Goal: Task Accomplishment & Management: Use online tool/utility

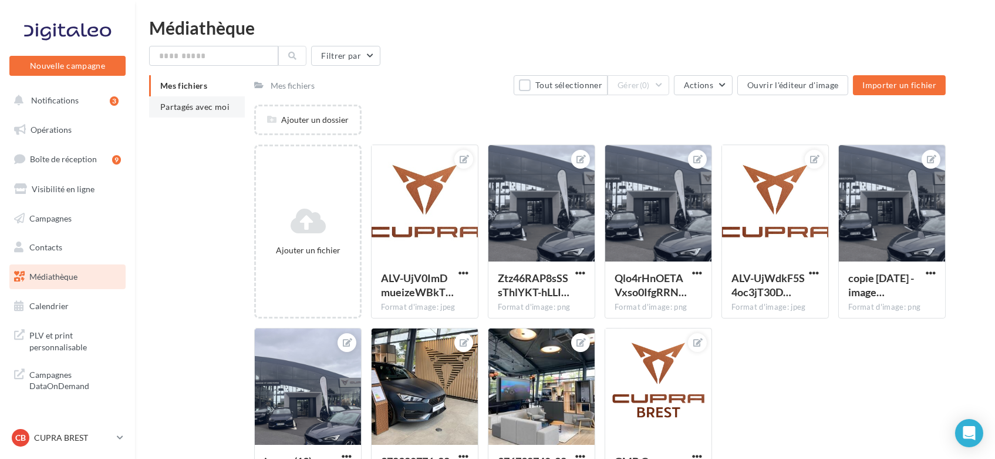
click at [201, 105] on span "Partagés avec moi" at bounding box center [194, 107] width 69 height 10
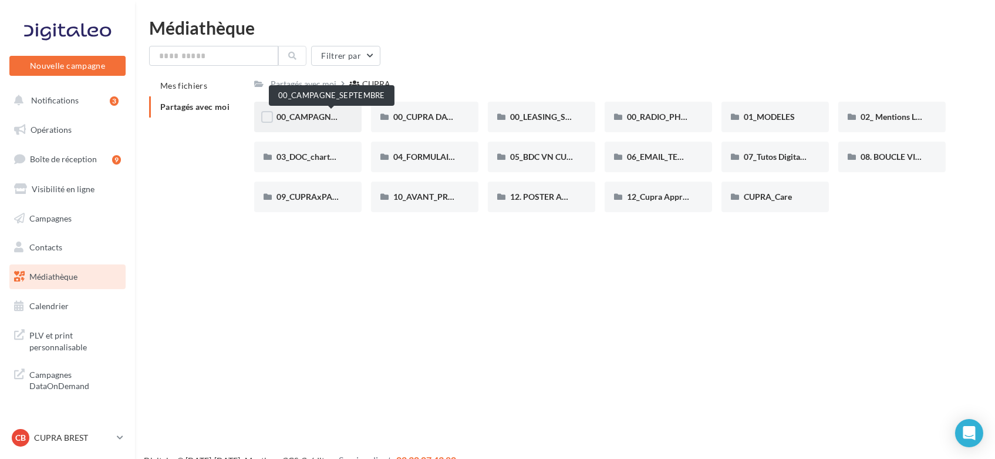
click at [302, 112] on span "00_CAMPAGNE_SEPTEMBRE" at bounding box center [332, 117] width 110 height 10
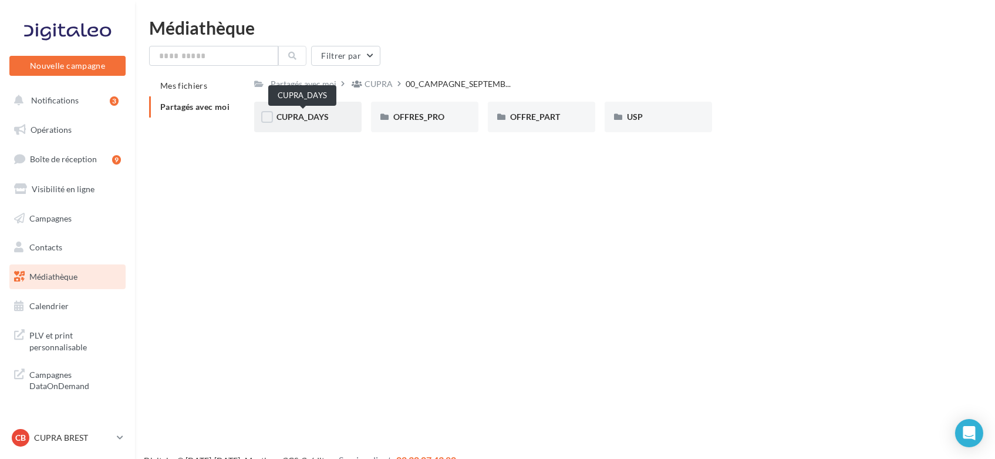
click at [310, 121] on span "CUPRA_DAYS" at bounding box center [303, 117] width 52 height 10
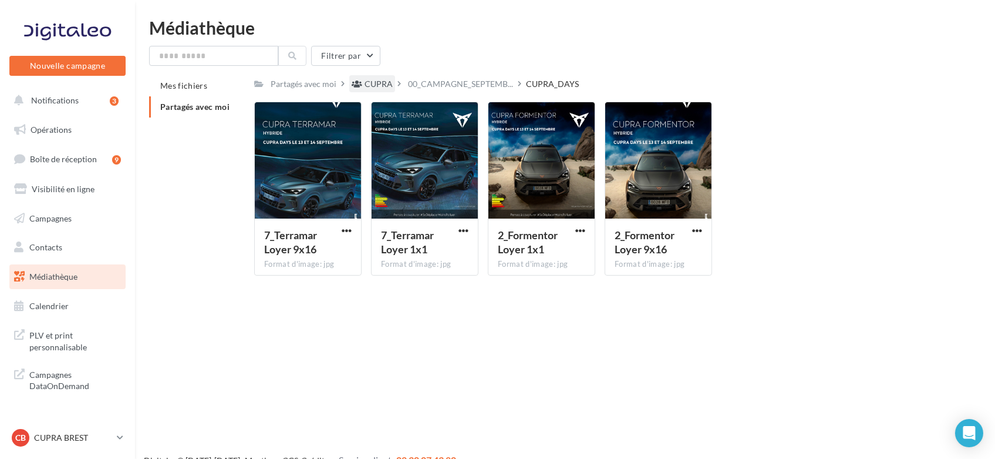
click at [385, 81] on div "CUPRA" at bounding box center [379, 84] width 28 height 12
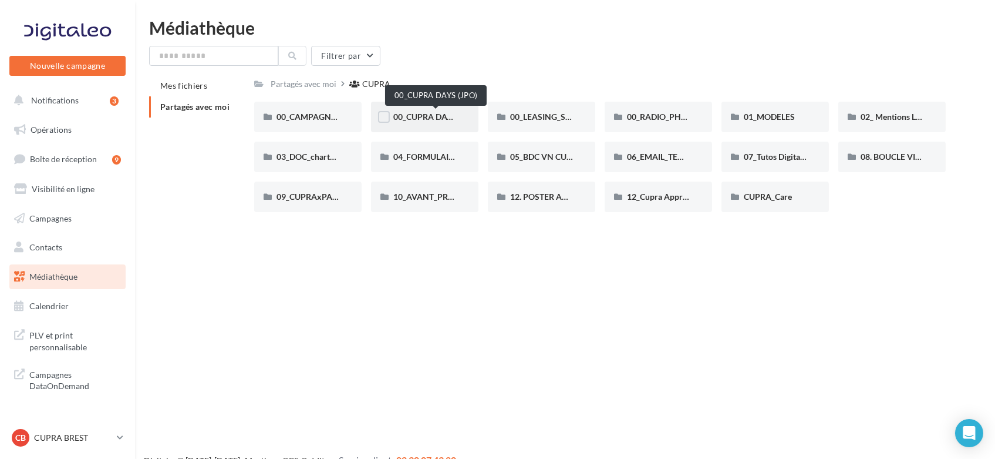
click at [432, 119] on span "00_CUPRA DAYS (JPO)" at bounding box center [435, 117] width 85 height 10
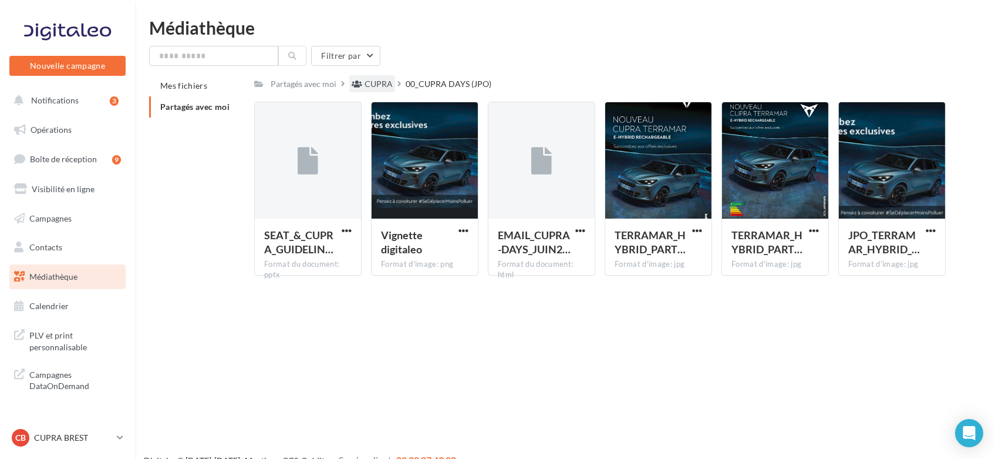
click at [371, 79] on div "CUPRA" at bounding box center [379, 84] width 28 height 12
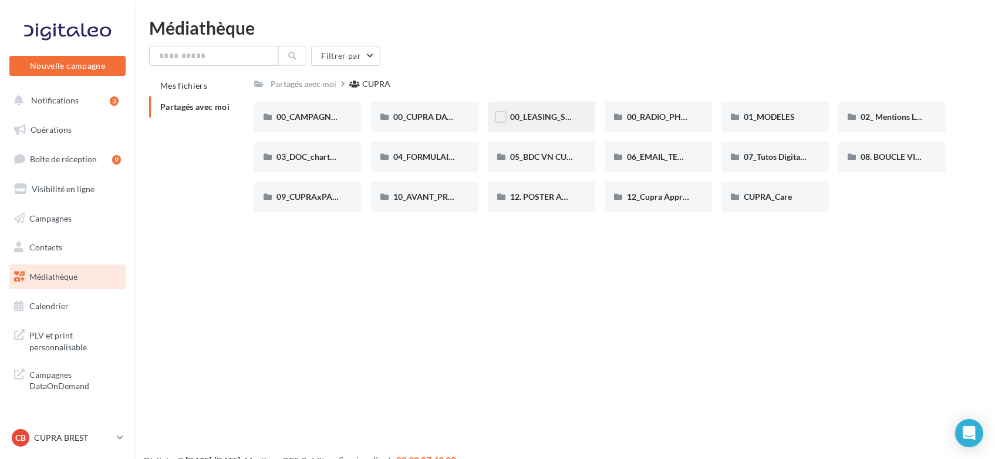
click at [559, 123] on div "00_LEASING_SOCIAL_ÉLECTRIQUE" at bounding box center [541, 117] width 63 height 12
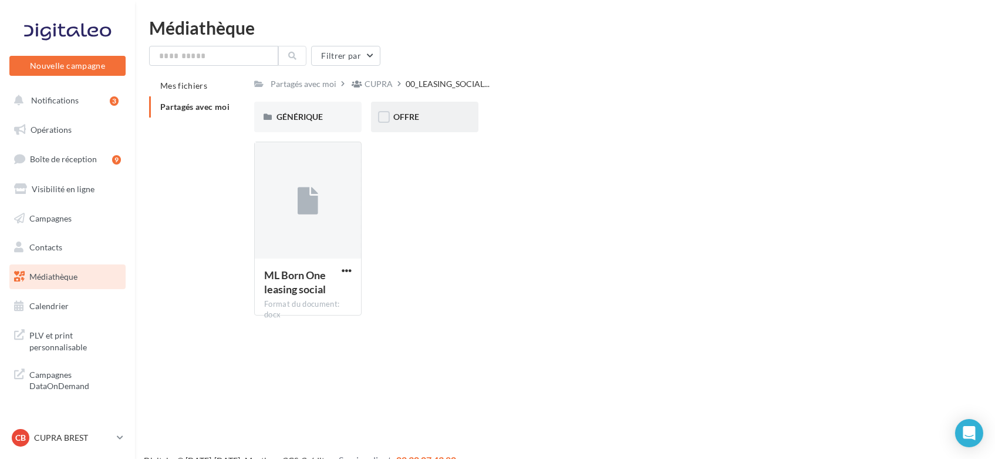
click at [440, 112] on div "OFFRE" at bounding box center [424, 117] width 63 height 12
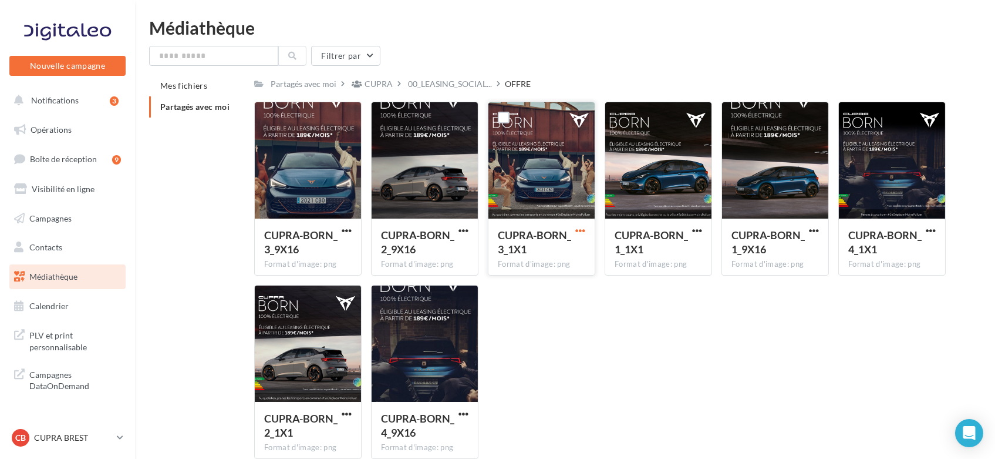
click at [583, 228] on span "button" at bounding box center [581, 231] width 10 height 10
click at [504, 254] on button "Télécharger" at bounding box center [528, 253] width 117 height 31
click at [408, 88] on span "00_LEASING_SOCIAL..." at bounding box center [450, 84] width 84 height 12
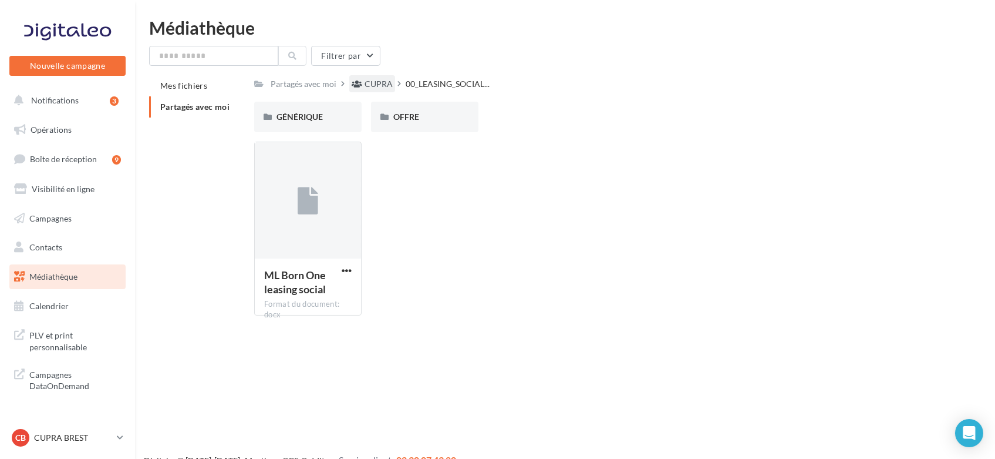
click at [365, 83] on div "CUPRA" at bounding box center [379, 84] width 28 height 12
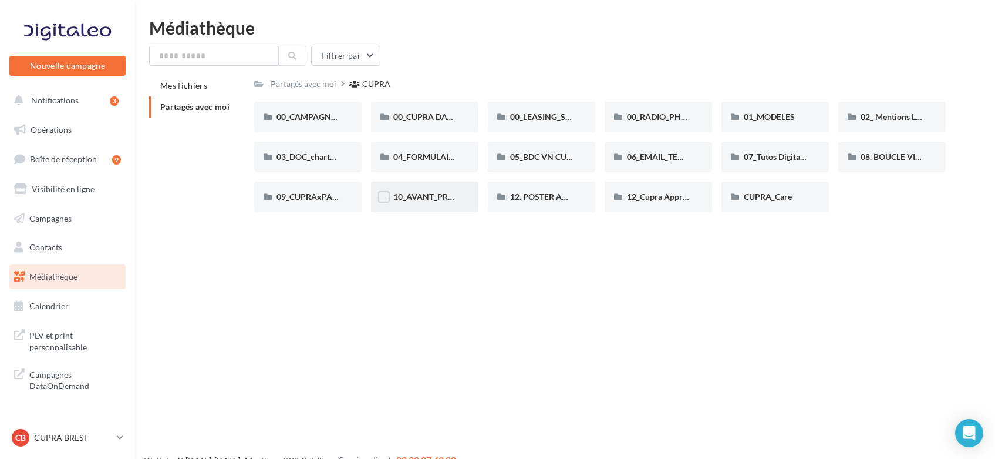
click at [440, 191] on div "10_AVANT_PREMIÈRES_CUPRA (VENTES PRIVEES)" at bounding box center [424, 197] width 63 height 12
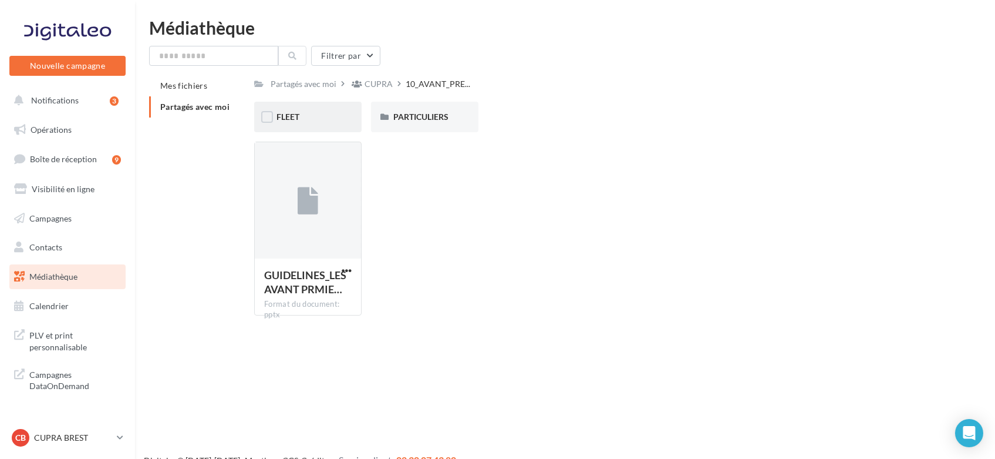
click at [315, 115] on div "FLEET" at bounding box center [308, 117] width 63 height 12
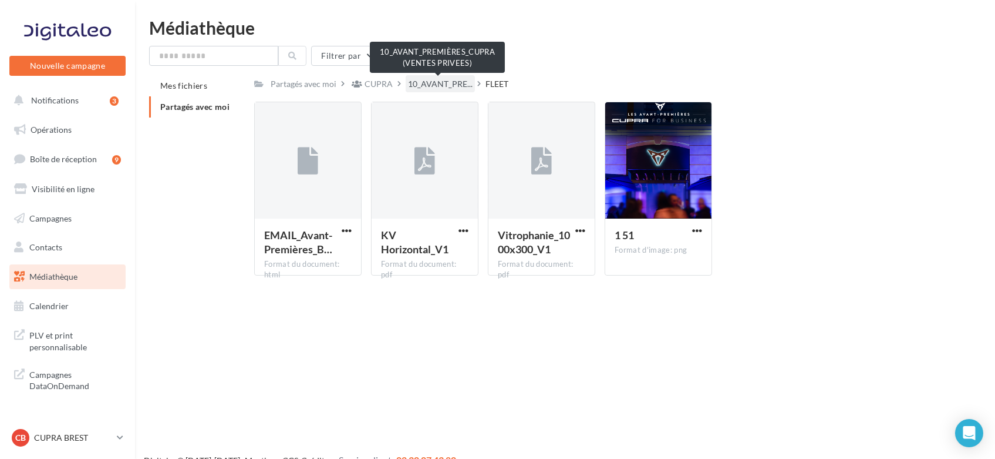
click at [438, 82] on span "10_AVANT_PRE..." at bounding box center [440, 84] width 65 height 12
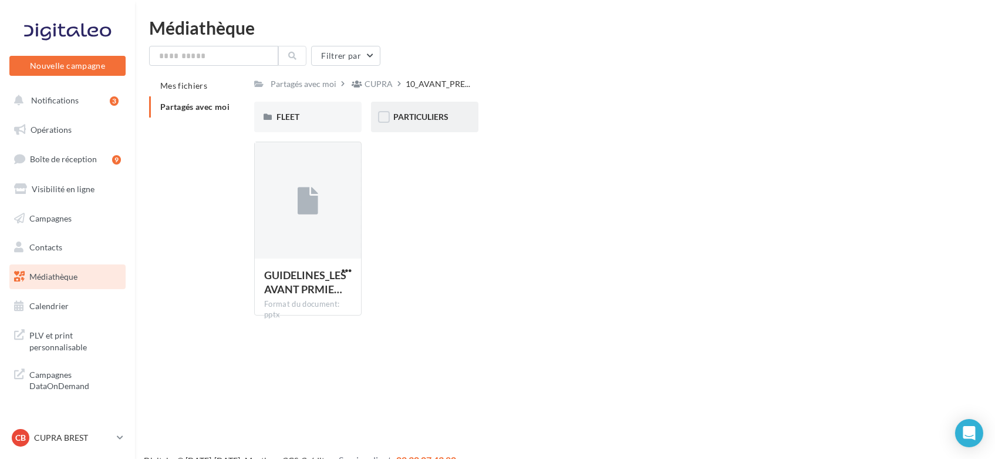
click at [398, 122] on div "PARTICULIERS" at bounding box center [424, 117] width 63 height 12
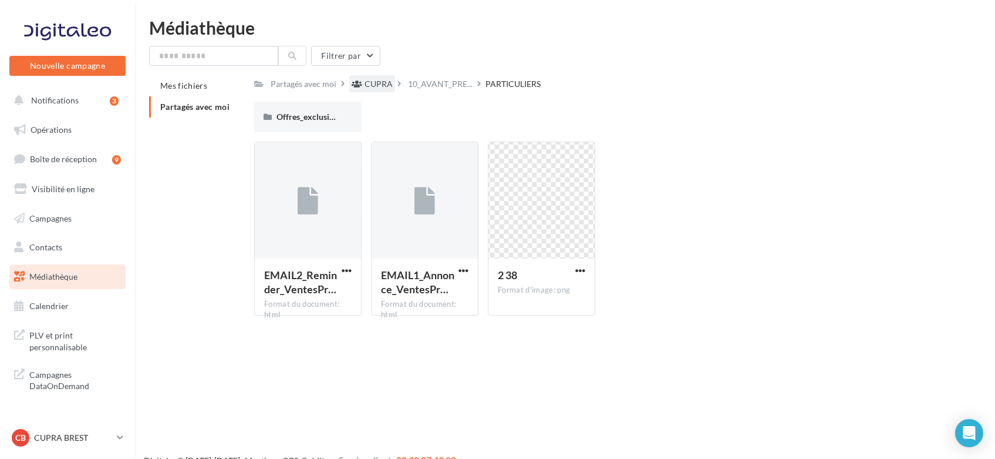
click at [376, 88] on div "CUPRA" at bounding box center [379, 84] width 28 height 12
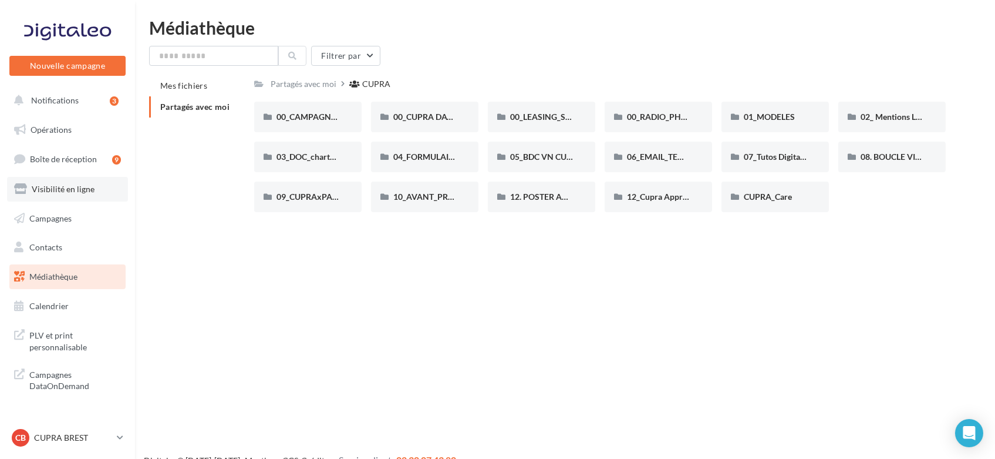
click at [35, 201] on link "Visibilité en ligne" at bounding box center [67, 189] width 121 height 25
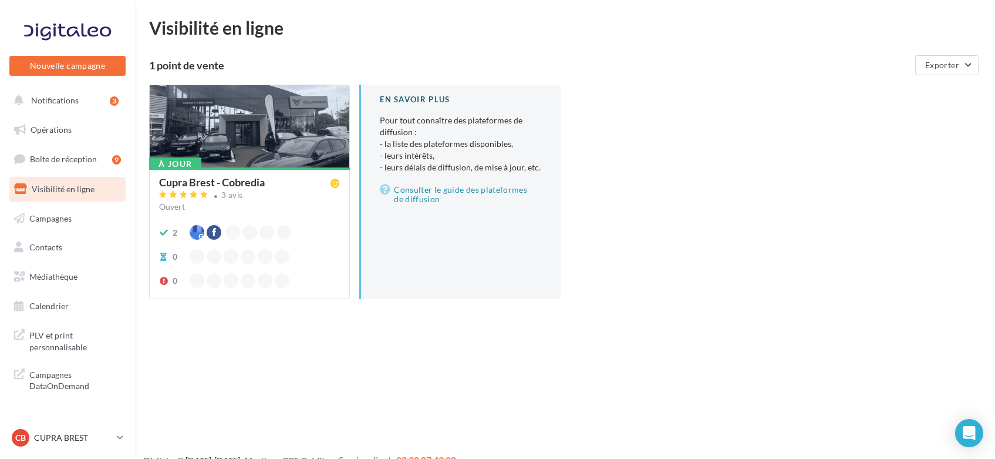
click at [36, 218] on span "Campagnes" at bounding box center [50, 218] width 42 height 10
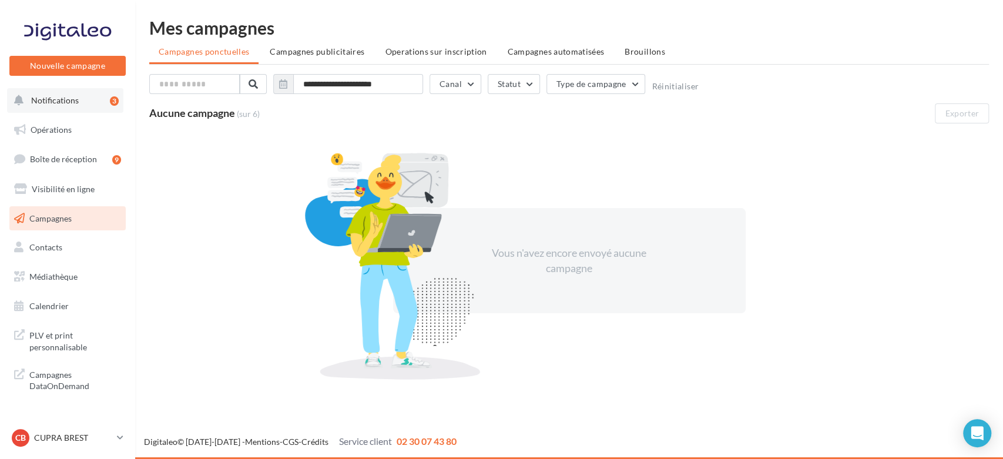
click at [51, 102] on span "Notifications" at bounding box center [55, 100] width 48 height 10
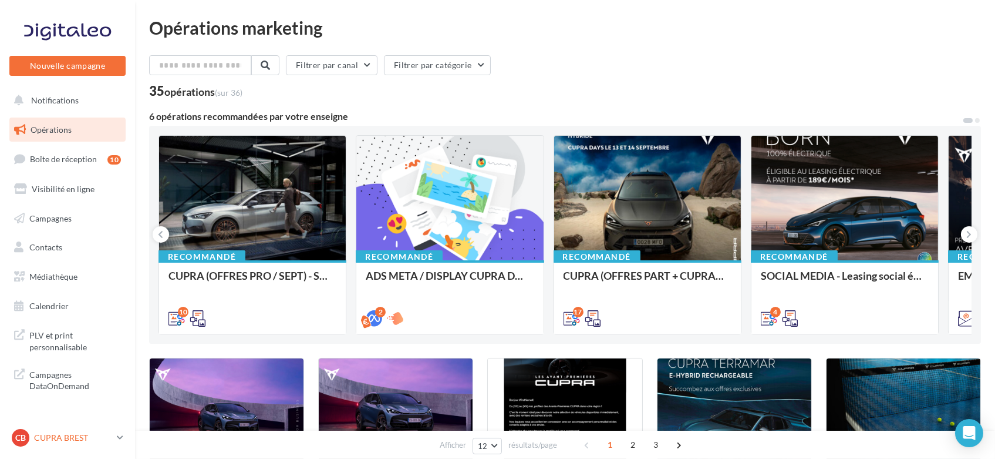
click at [43, 438] on p "CUPRA BREST" at bounding box center [73, 438] width 78 height 12
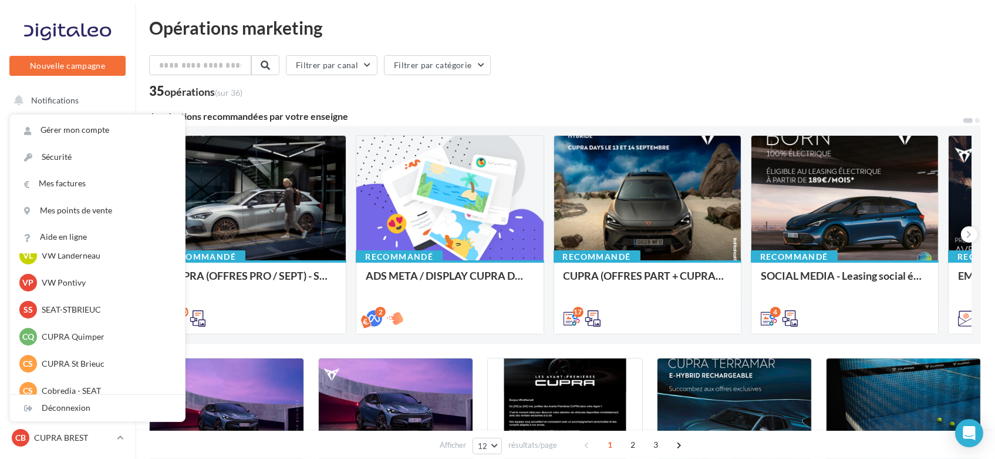
scroll to position [594, 0]
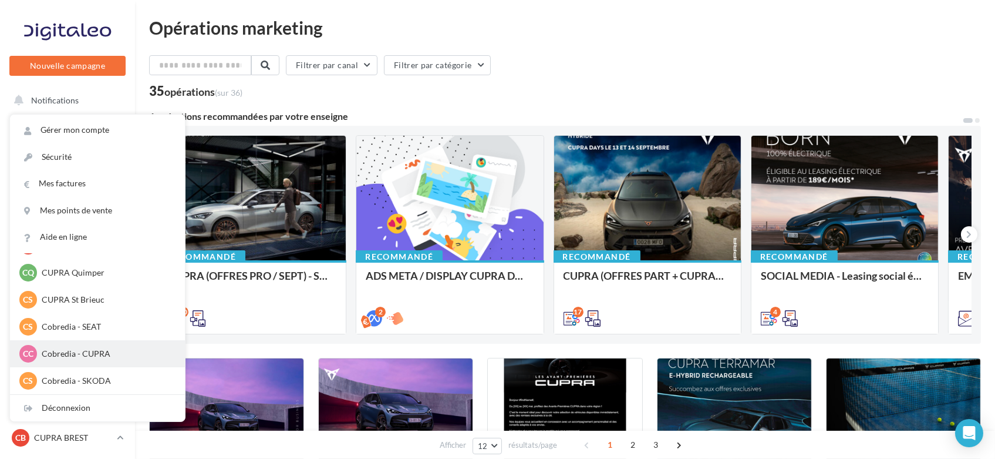
click at [93, 359] on p "Cobredia - CUPRA" at bounding box center [106, 354] width 129 height 12
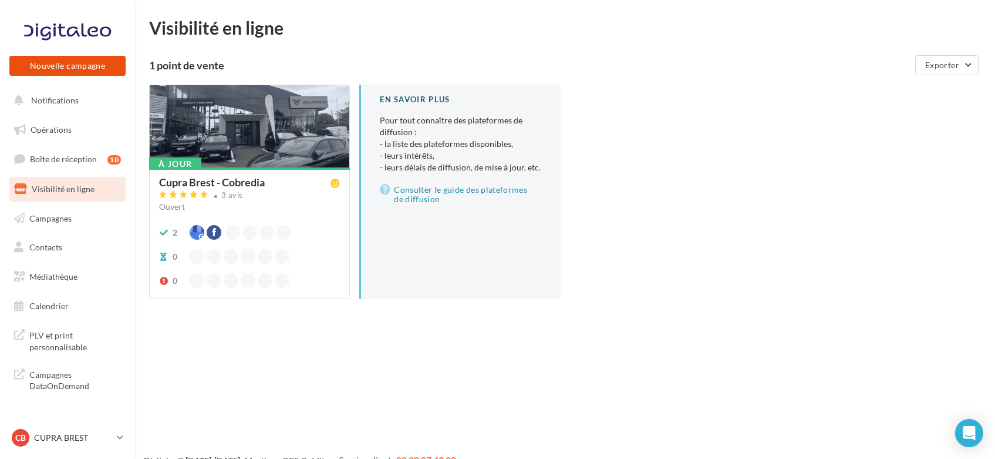
click at [97, 70] on button "Nouvelle campagne" at bounding box center [67, 66] width 116 height 20
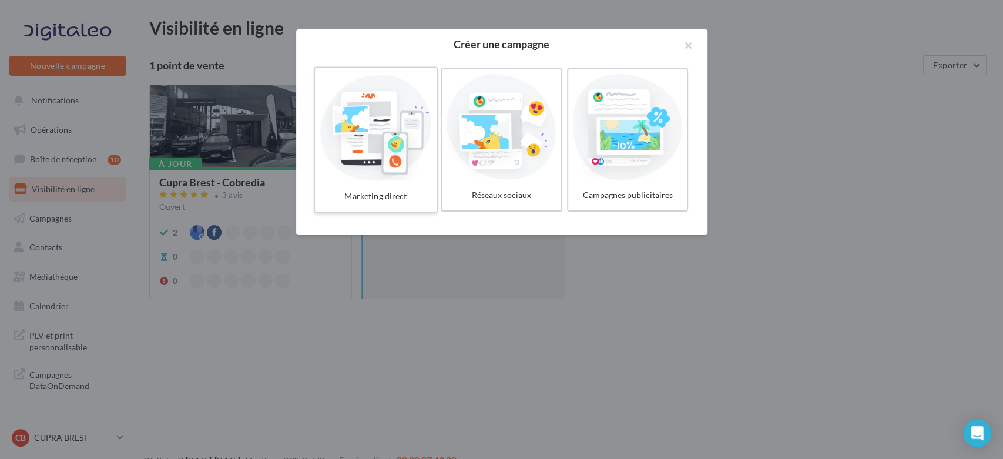
click at [353, 181] on label "Marketing direct" at bounding box center [375, 140] width 124 height 146
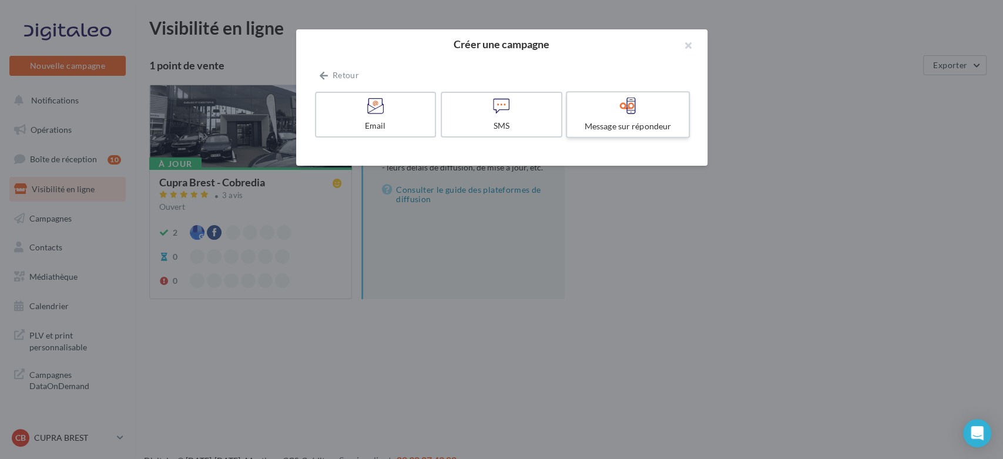
click at [601, 125] on div "Message sur répondeur" at bounding box center [627, 126] width 112 height 12
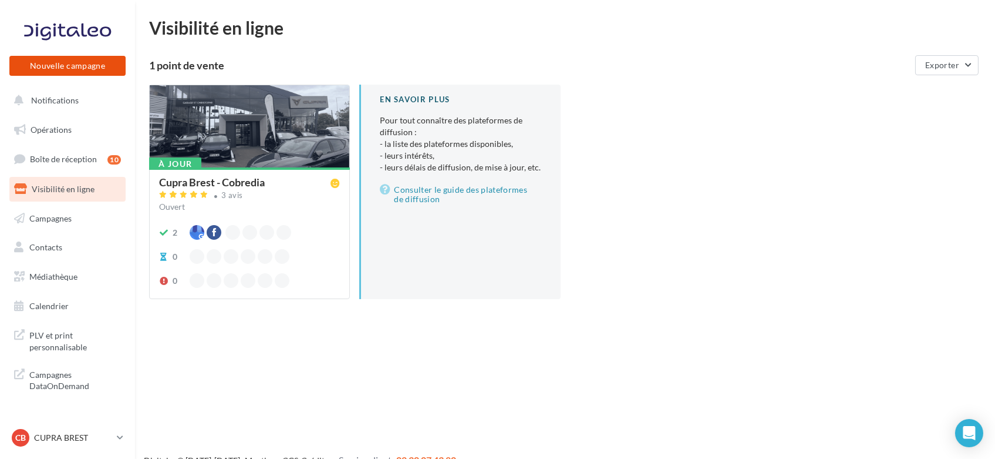
click at [69, 74] on button "Nouvelle campagne" at bounding box center [67, 66] width 116 height 20
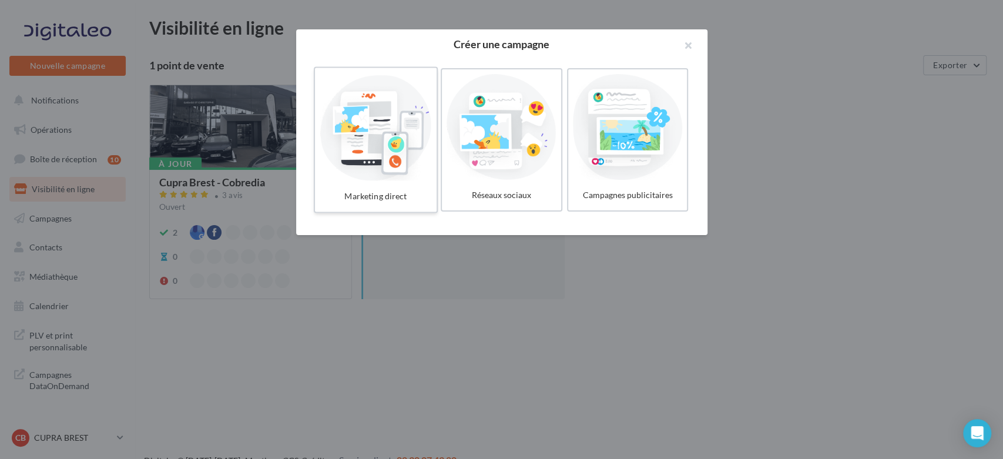
click at [384, 173] on div at bounding box center [375, 127] width 112 height 108
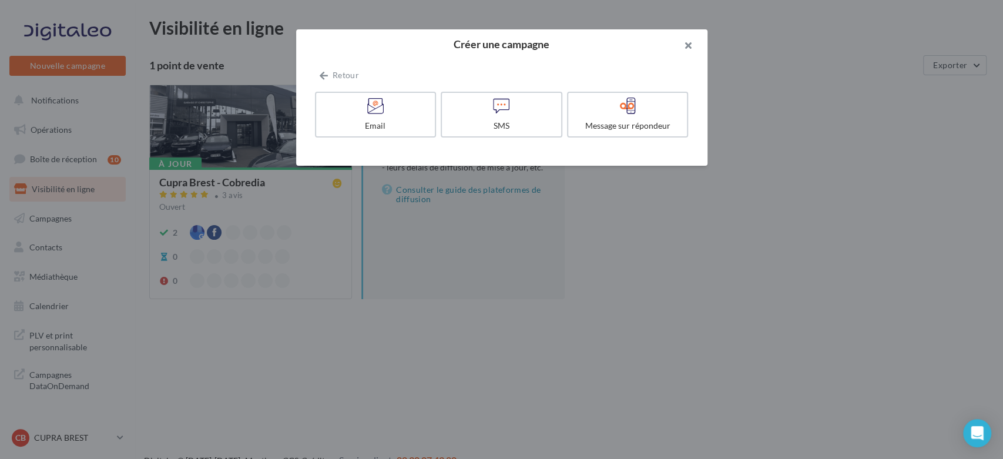
drag, startPoint x: 688, startPoint y: 52, endPoint x: 677, endPoint y: 59, distance: 12.9
click at [688, 52] on button "button" at bounding box center [683, 46] width 47 height 35
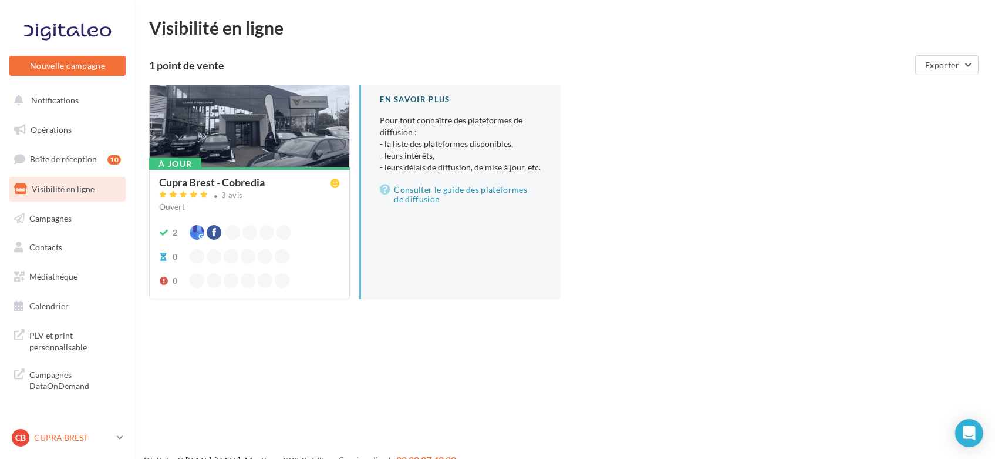
click at [39, 440] on p "CUPRA BREST" at bounding box center [73, 438] width 78 height 12
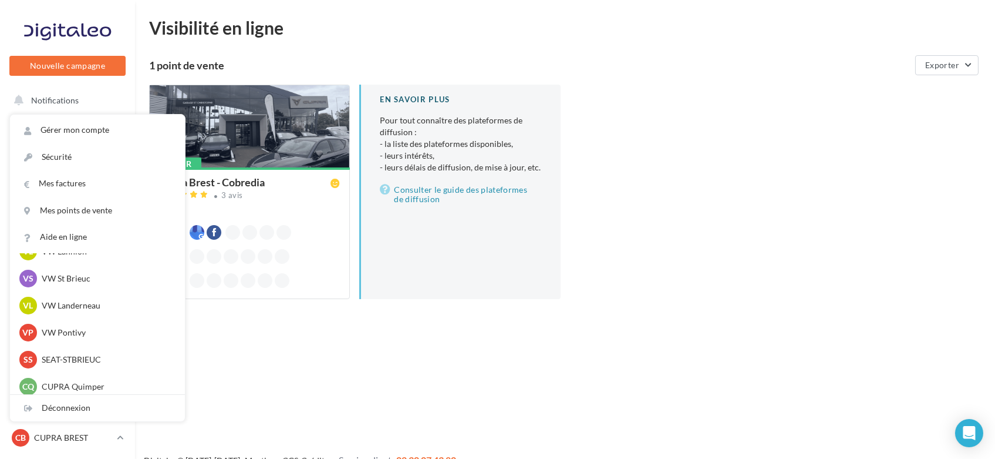
scroll to position [587, 0]
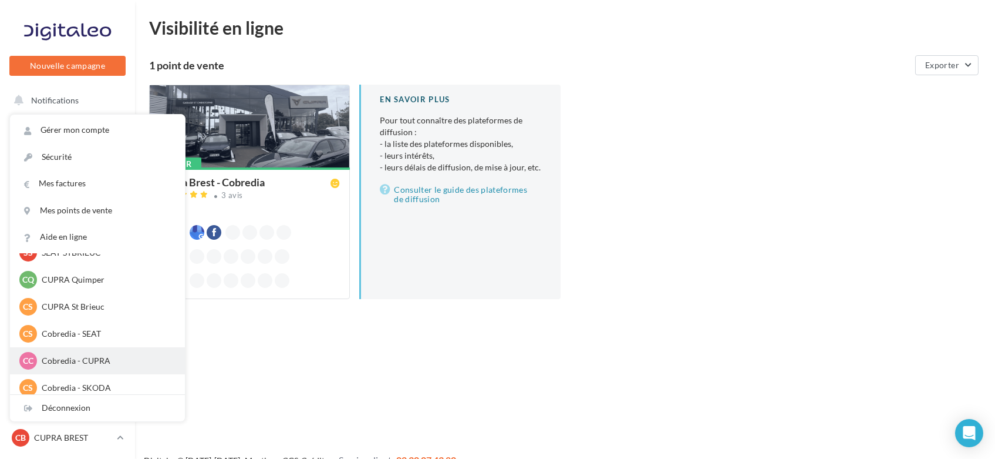
click at [75, 354] on div "CC Cobredia - CUPRA cobredia-cupra" at bounding box center [97, 361] width 156 height 18
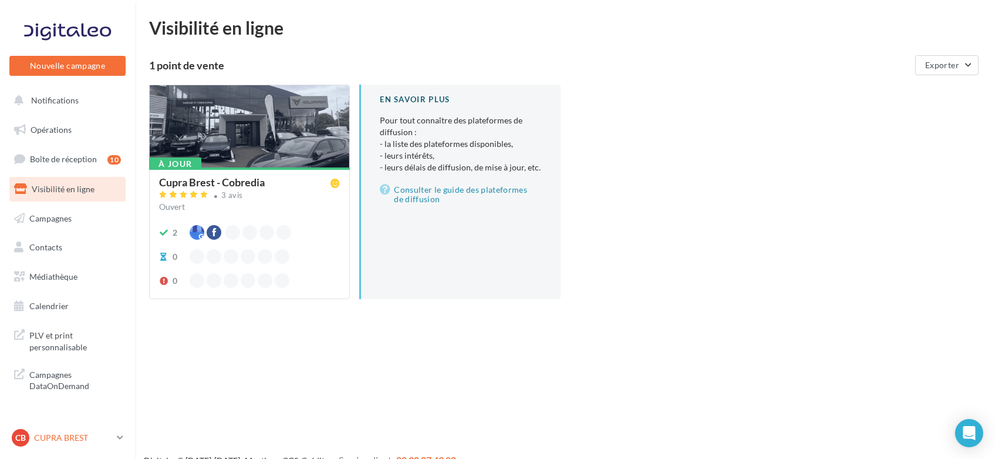
click at [42, 441] on p "CUPRA BREST" at bounding box center [73, 438] width 78 height 12
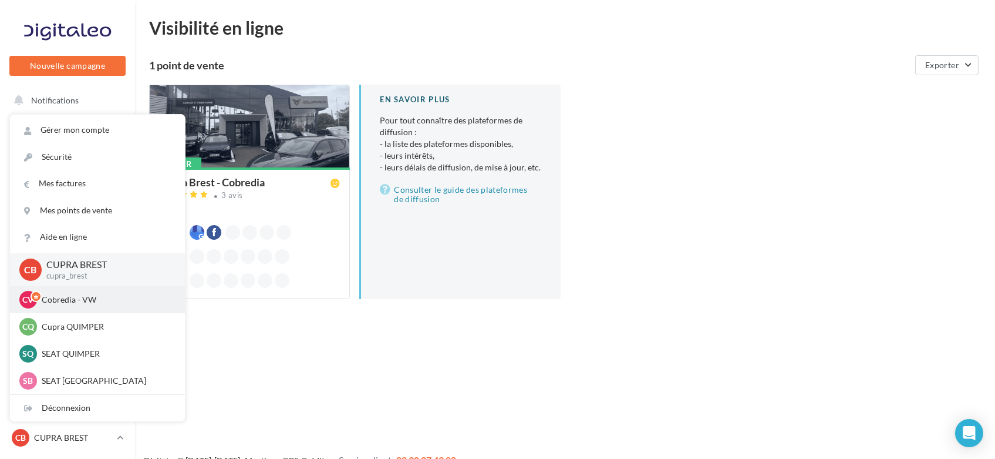
click at [92, 307] on div "CV Cobredia - VW cobredia-vw" at bounding box center [97, 300] width 156 height 18
